Goal: Information Seeking & Learning: Check status

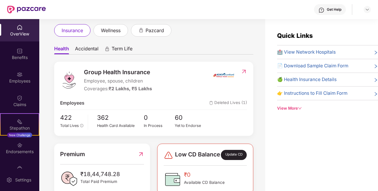
scroll to position [51, 0]
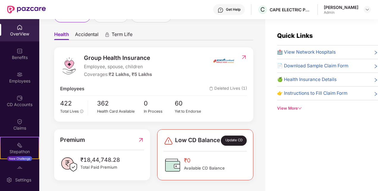
click at [193, 139] on span "Low CD Balance" at bounding box center [197, 140] width 45 height 10
click at [222, 141] on div "Update CD" at bounding box center [234, 140] width 26 height 10
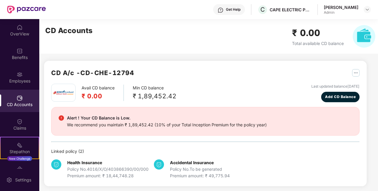
scroll to position [2, 0]
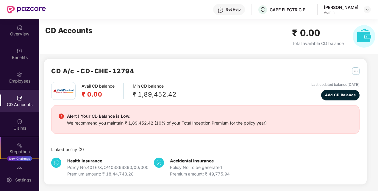
click at [339, 40] on div "₹ 0.00 Total available CD balance" at bounding box center [318, 36] width 52 height 21
click at [355, 70] on img "button" at bounding box center [355, 70] width 7 height 7
click at [270, 85] on div "Avail CD balance ₹ 0.00 Min CD balance ₹ 1,89,452.42 Last updated balance [DATE…" at bounding box center [205, 91] width 308 height 18
click at [13, 122] on div "Claims" at bounding box center [19, 124] width 39 height 22
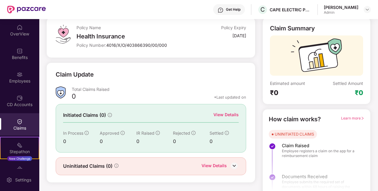
scroll to position [42, 0]
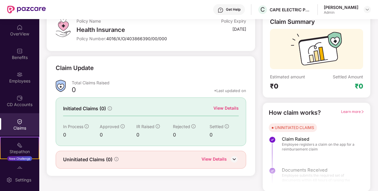
click at [334, 132] on div "UNINITIATED CLAIMS Claim Raised Employee registers a claim on the app for a rei…" at bounding box center [316, 176] width 95 height 107
click at [356, 109] on span "Learn more" at bounding box center [352, 111] width 23 height 4
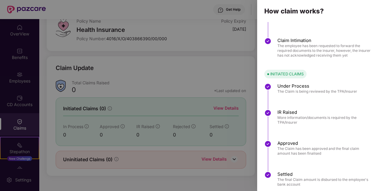
scroll to position [72, 0]
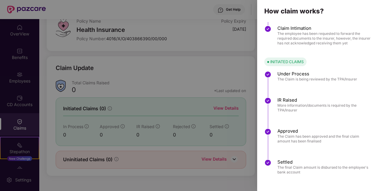
click at [291, 77] on span "The Claim is being reviewed by the TPA/Insurer" at bounding box center [317, 79] width 80 height 5
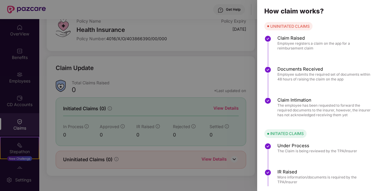
click at [191, 42] on div at bounding box center [189, 95] width 378 height 191
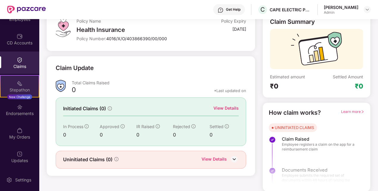
scroll to position [62, 0]
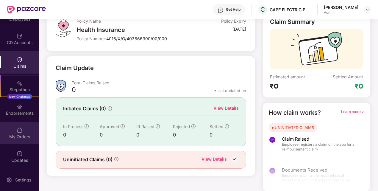
click at [23, 134] on div "My Orders" at bounding box center [19, 137] width 39 height 6
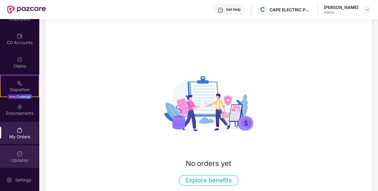
scroll to position [42, 0]
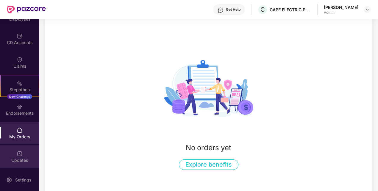
click at [22, 156] on div "Updates" at bounding box center [19, 156] width 39 height 22
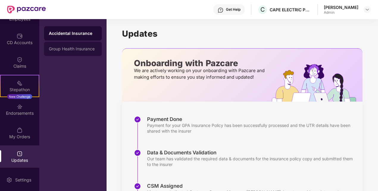
click at [89, 52] on div "Group Health Insurance" at bounding box center [73, 49] width 58 height 14
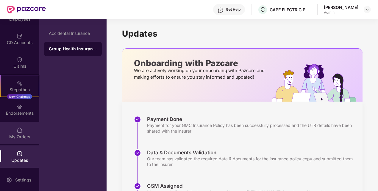
click at [11, 129] on div "My Orders" at bounding box center [19, 133] width 39 height 22
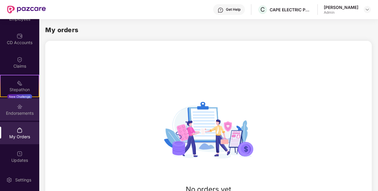
click at [18, 117] on div "Endorsements" at bounding box center [19, 109] width 39 height 22
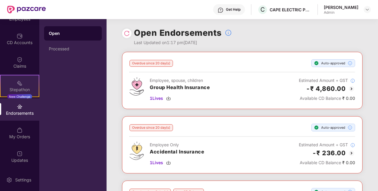
click at [23, 88] on div "Stepathon" at bounding box center [20, 90] width 38 height 6
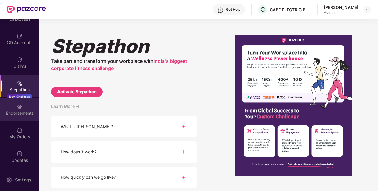
click at [30, 113] on div "Endorsements" at bounding box center [19, 113] width 39 height 6
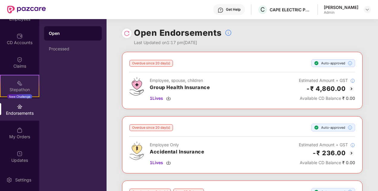
click at [24, 80] on div "Stepathon New Challenge" at bounding box center [19, 86] width 39 height 22
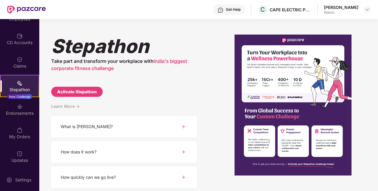
click at [143, 128] on div "What is [PERSON_NAME]?" at bounding box center [123, 127] width 145 height 22
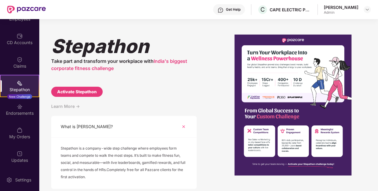
click at [80, 95] on div "Activate Stepathon" at bounding box center [77, 91] width 40 height 7
select select "****"
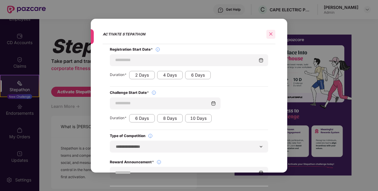
click at [269, 32] on icon "close" at bounding box center [271, 34] width 4 height 4
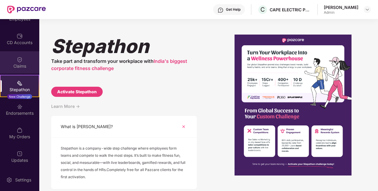
click at [11, 68] on div "Claims" at bounding box center [19, 66] width 39 height 6
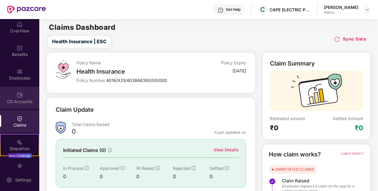
scroll to position [2, 0]
click at [17, 98] on img at bounding box center [20, 96] width 6 height 6
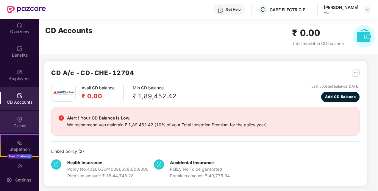
click at [25, 120] on div "Claims" at bounding box center [19, 122] width 39 height 22
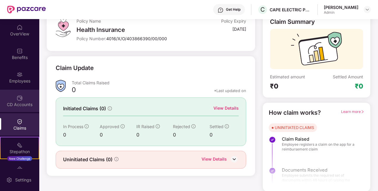
click at [23, 102] on div "CD Accounts" at bounding box center [19, 104] width 39 height 6
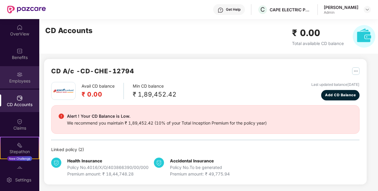
click at [23, 78] on div "Employees" at bounding box center [19, 81] width 39 height 6
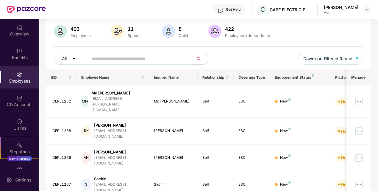
scroll to position [12, 0]
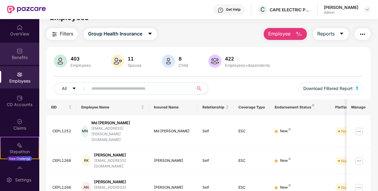
click at [25, 54] on div "Benefits" at bounding box center [19, 57] width 39 height 6
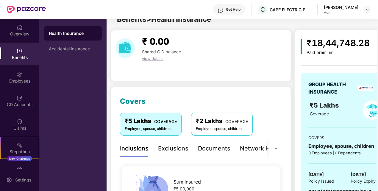
scroll to position [12, 0]
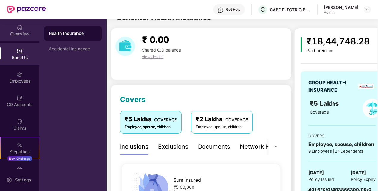
click at [8, 33] on div "OverView" at bounding box center [19, 34] width 39 height 6
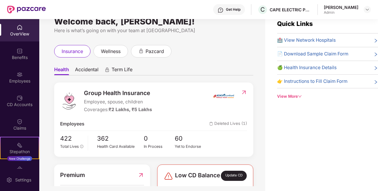
click at [204, 55] on div "insurance wellness pazcard" at bounding box center [153, 51] width 199 height 12
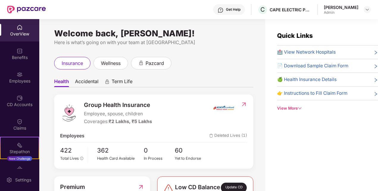
click at [216, 64] on div "insurance wellness pazcard" at bounding box center [153, 63] width 199 height 12
click at [129, 53] on div "Welcome back, [PERSON_NAME]! Here is what’s going on with your team at Pazcare …" at bounding box center [152, 108] width 226 height 179
click at [152, 74] on div "Health Accidental Term Life Group Health Insurance Employee, spouse, children C…" at bounding box center [153, 148] width 199 height 158
click at [204, 76] on ul "Health Accidental Term Life" at bounding box center [153, 81] width 199 height 12
click at [13, 118] on div "Claims" at bounding box center [19, 124] width 39 height 22
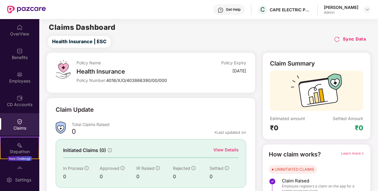
scroll to position [42, 0]
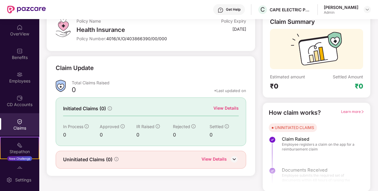
click at [236, 158] on img at bounding box center [234, 158] width 9 height 9
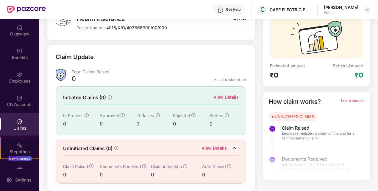
scroll to position [0, 0]
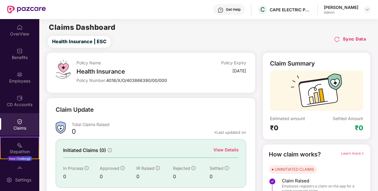
click at [337, 38] on img at bounding box center [337, 39] width 6 height 6
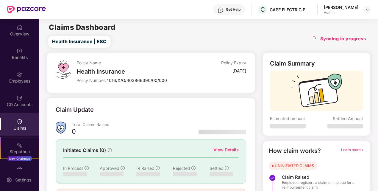
click at [179, 88] on div "Policy Name Health Insurance Policy Number: 4016/X/O/403866390/00/000 Policy Ex…" at bounding box center [150, 72] width 209 height 40
click at [182, 84] on div "Policy Name Health Insurance Policy Number: 4016/X/O/403866390/00/000" at bounding box center [132, 73] width 113 height 26
click at [188, 75] on div "Health Insurance" at bounding box center [132, 71] width 113 height 7
click at [14, 57] on div "Benefits" at bounding box center [19, 57] width 39 height 6
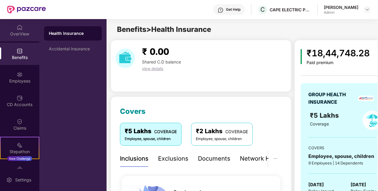
click at [17, 29] on img at bounding box center [20, 27] width 6 height 6
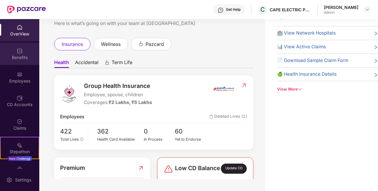
click at [21, 47] on div "Benefits" at bounding box center [19, 54] width 39 height 22
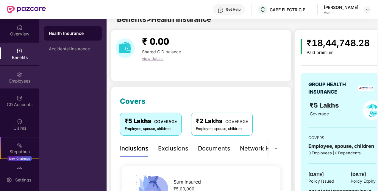
scroll to position [19, 0]
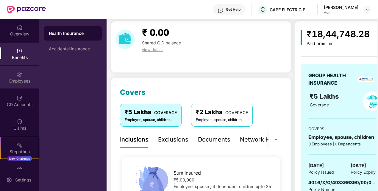
click at [20, 85] on div "Employees" at bounding box center [19, 77] width 39 height 22
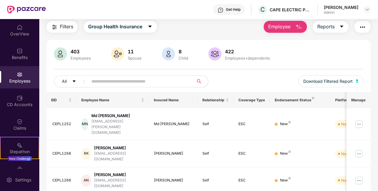
click at [218, 30] on div "Filters Group Health Insurance Employee Reports" at bounding box center [208, 27] width 324 height 12
click at [287, 62] on div "403 Employees 11 Spouse 8 Child 422 Employees+dependents All Download Filtered …" at bounding box center [208, 69] width 324 height 45
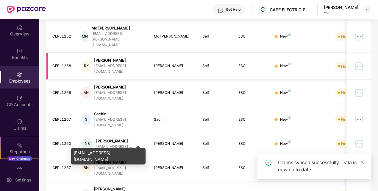
scroll to position [54, 0]
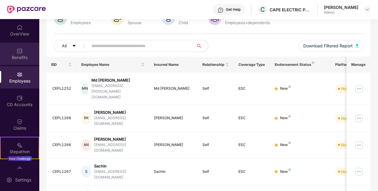
click at [15, 60] on div "Benefits" at bounding box center [19, 54] width 39 height 22
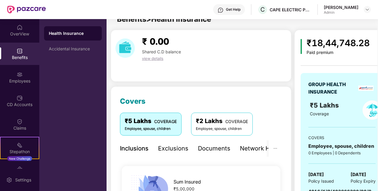
scroll to position [54, 0]
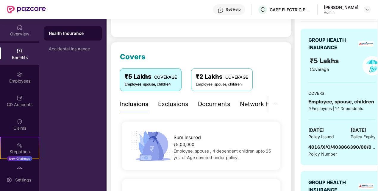
click at [14, 37] on div "OverView" at bounding box center [19, 30] width 39 height 22
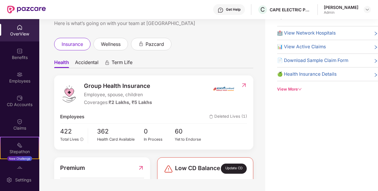
click at [247, 49] on div "insurance wellness pazcard" at bounding box center [153, 44] width 199 height 12
click at [14, 29] on div "OverView" at bounding box center [19, 30] width 39 height 22
click at [18, 52] on img at bounding box center [20, 51] width 6 height 6
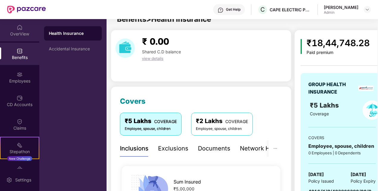
scroll to position [54, 0]
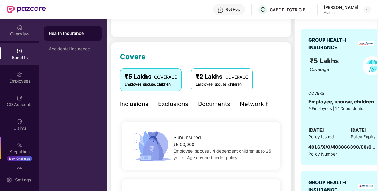
click at [21, 32] on div "OverView" at bounding box center [19, 34] width 39 height 6
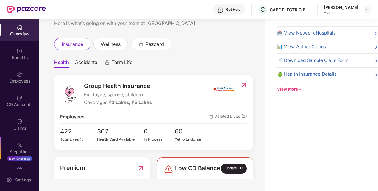
scroll to position [174, 0]
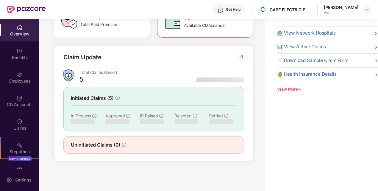
click at [180, 75] on div "Total Claims Raised" at bounding box center [161, 72] width 164 height 6
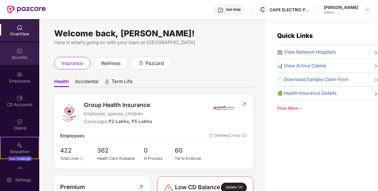
click at [20, 46] on div "Benefits" at bounding box center [19, 54] width 39 height 22
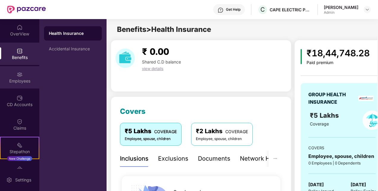
click at [21, 74] on img at bounding box center [20, 74] width 6 height 6
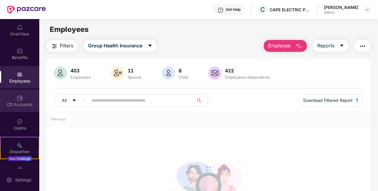
click at [27, 96] on div "CD Accounts" at bounding box center [19, 101] width 39 height 22
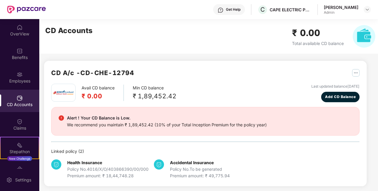
scroll to position [2, 0]
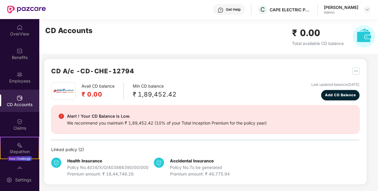
click at [224, 130] on div "Alert ! Your CD Balance is Low. We recommend you maintain ₹ 1,89,452.42 (10% of…" at bounding box center [205, 119] width 308 height 29
click at [357, 69] on img "button" at bounding box center [355, 70] width 7 height 7
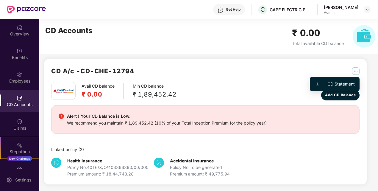
click at [295, 67] on div "CD A/c - CD-CHE-12794" at bounding box center [205, 74] width 308 height 16
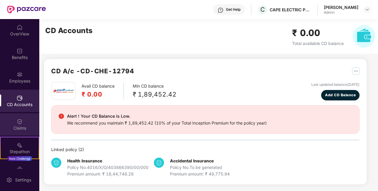
click at [14, 125] on div "Claims" at bounding box center [19, 128] width 39 height 6
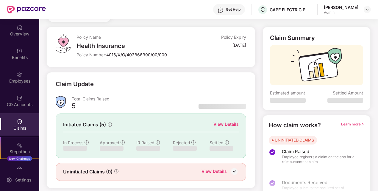
scroll to position [38, 0]
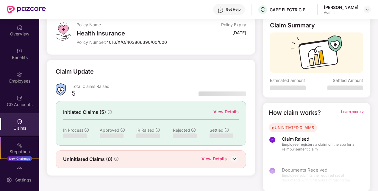
click at [153, 84] on div "Total Claims Raised" at bounding box center [159, 86] width 174 height 6
click at [137, 74] on div "Claim Update" at bounding box center [151, 75] width 190 height 16
